Goal: Check status: Check status

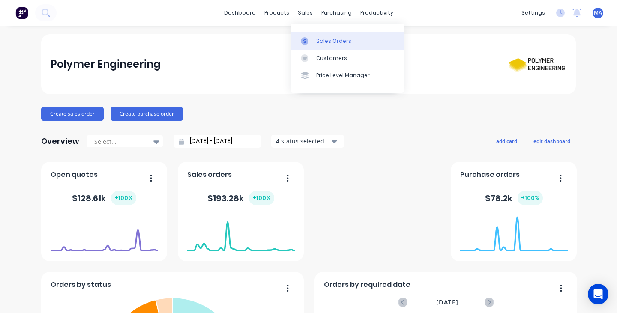
click at [323, 41] on div "Sales Orders" at bounding box center [333, 41] width 35 height 8
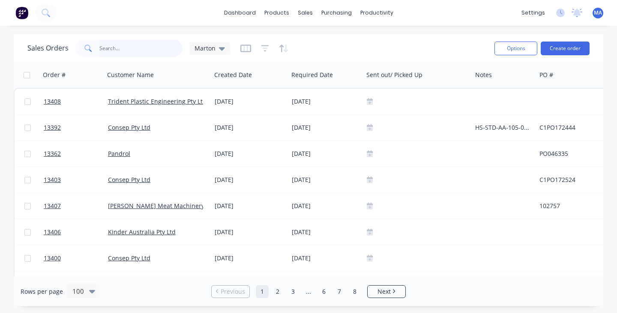
click at [116, 47] on input "text" at bounding box center [141, 48] width 84 height 17
type input "13330"
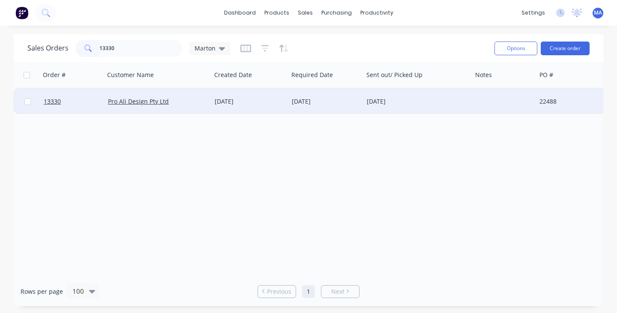
click at [265, 103] on div "[DATE]" at bounding box center [250, 101] width 70 height 9
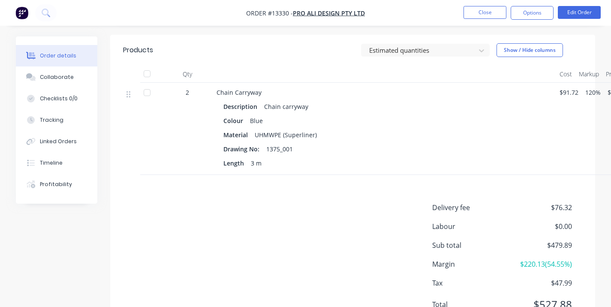
scroll to position [299, 0]
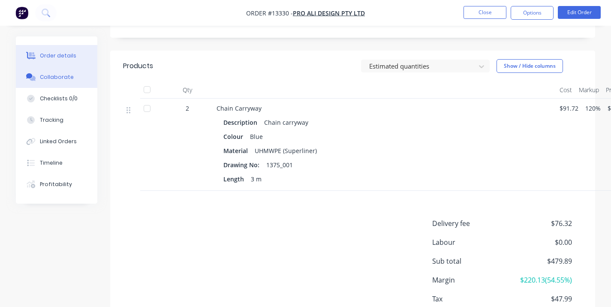
click at [59, 71] on button "Collaborate" at bounding box center [56, 76] width 81 height 21
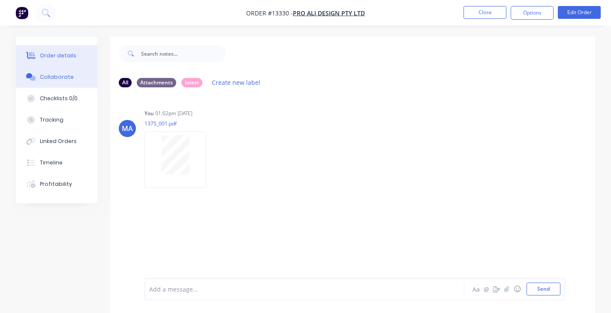
click at [67, 52] on div "Order details" at bounding box center [58, 56] width 36 height 8
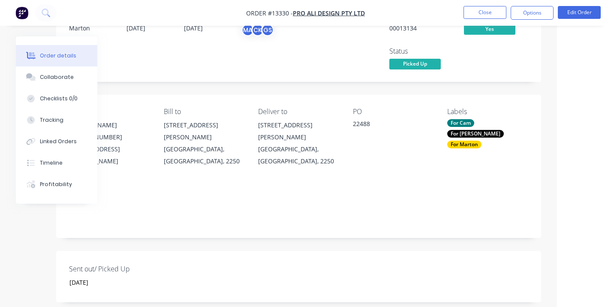
scroll to position [0, 54]
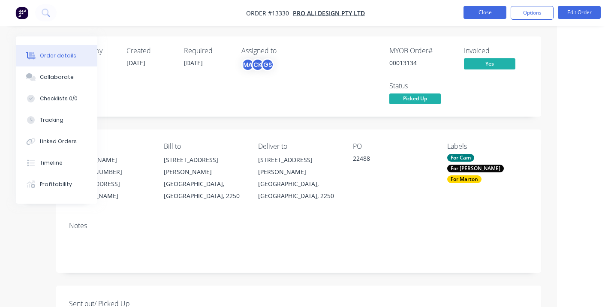
click at [481, 6] on button "Close" at bounding box center [484, 12] width 43 height 13
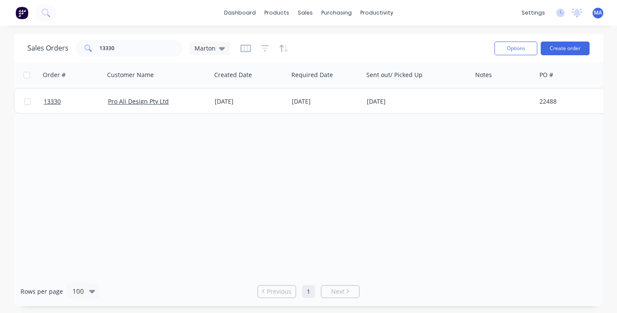
click at [344, 46] on div "Sales Orders 13330 Marton" at bounding box center [257, 48] width 460 height 21
drag, startPoint x: 292, startPoint y: 53, endPoint x: 323, endPoint y: 50, distance: 31.0
click at [292, 53] on div "Sales Orders 13330 Marton" at bounding box center [257, 48] width 460 height 21
click at [382, 38] on div "Sales Orders 13330 Marton" at bounding box center [257, 48] width 460 height 21
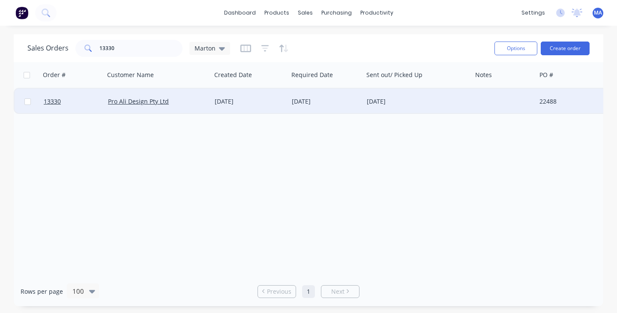
click at [251, 111] on div "[DATE]" at bounding box center [249, 102] width 77 height 26
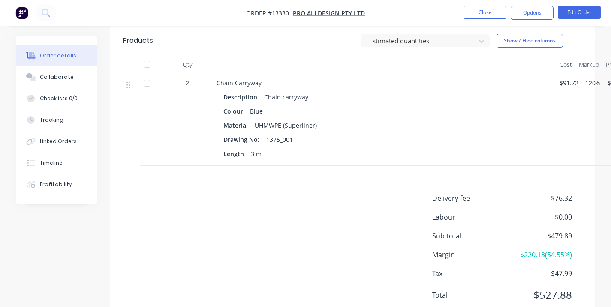
scroll to position [342, 0]
